Goal: Entertainment & Leisure: Consume media (video, audio)

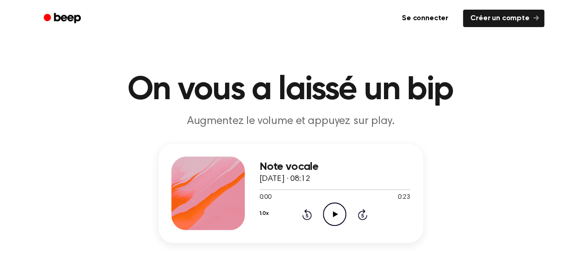
click at [333, 223] on icon "Play Audio" at bounding box center [334, 214] width 23 height 23
click at [307, 219] on icon at bounding box center [307, 214] width 10 height 11
click at [307, 215] on icon "Rewind 5 seconds" at bounding box center [307, 214] width 10 height 12
click at [296, 209] on div "1.0x Rewind 5 seconds Play Audio Skip 5 seconds" at bounding box center [334, 214] width 151 height 23
click at [303, 211] on icon "Rewind 5 seconds" at bounding box center [307, 214] width 10 height 12
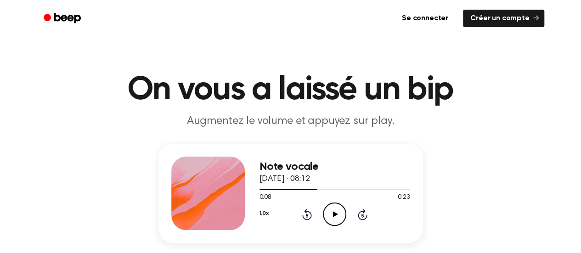
click at [303, 212] on icon "Rewind 5 seconds" at bounding box center [307, 214] width 10 height 12
click at [303, 211] on icon "Rewind 5 seconds" at bounding box center [307, 214] width 10 height 12
click at [327, 228] on div "Note vocale [DATE] · 08:12 0:00 0:23 Votre navigateur ne prend pas en charge l'…" at bounding box center [334, 193] width 151 height 73
click at [334, 217] on icon "Play Audio" at bounding box center [334, 214] width 23 height 23
click at [310, 179] on font "[DATE] · 08:12" at bounding box center [284, 179] width 51 height 8
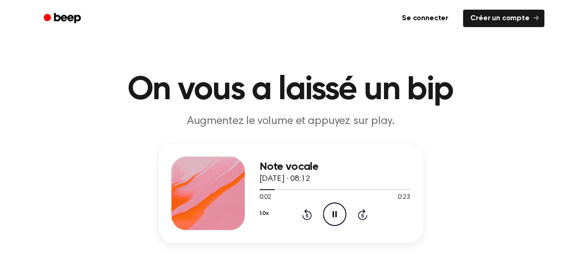
click at [348, 189] on div at bounding box center [334, 189] width 151 height 1
